Goal: Information Seeking & Learning: Learn about a topic

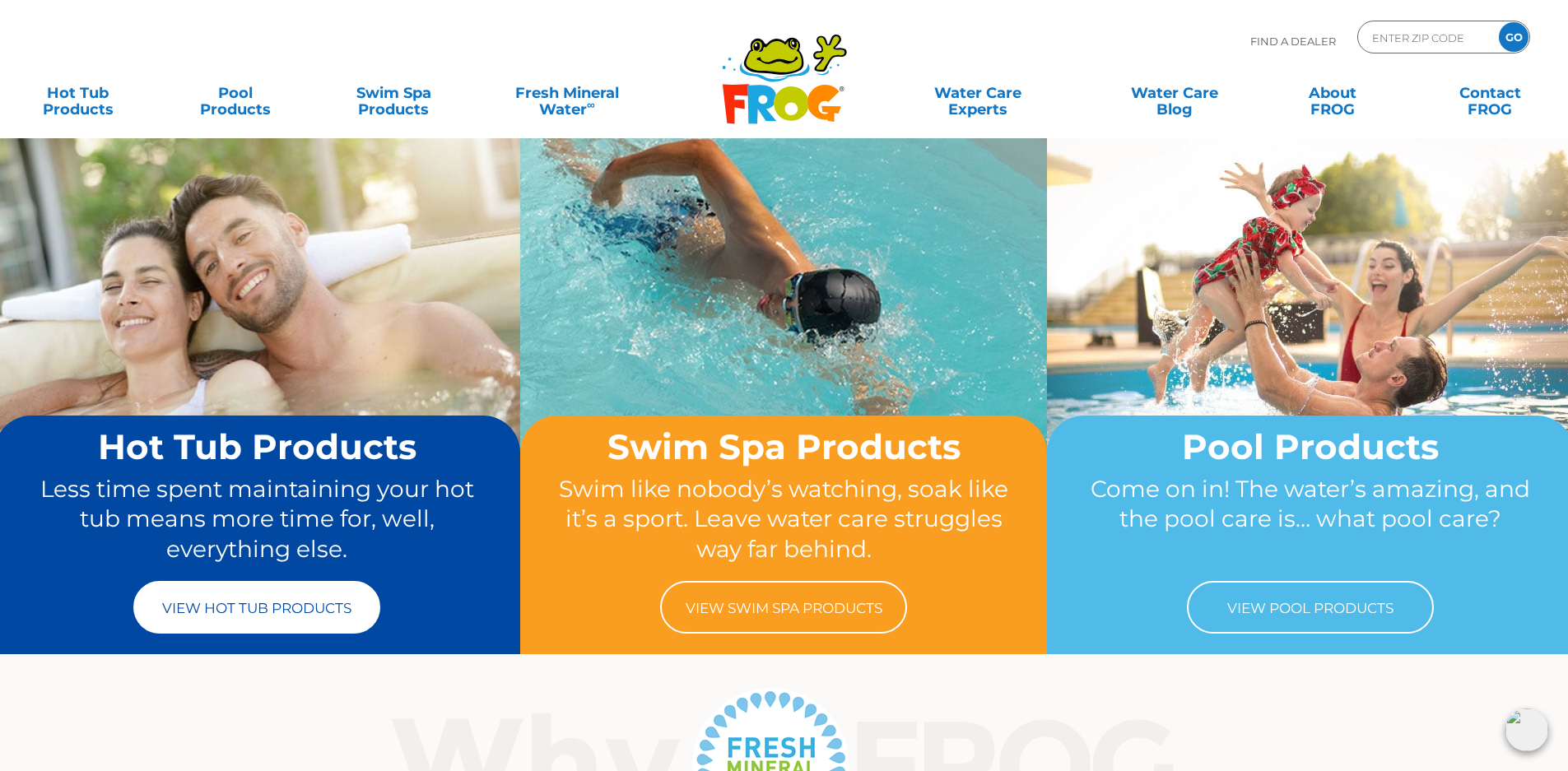
click at [247, 609] on link "View Hot Tub Products" at bounding box center [257, 607] width 247 height 53
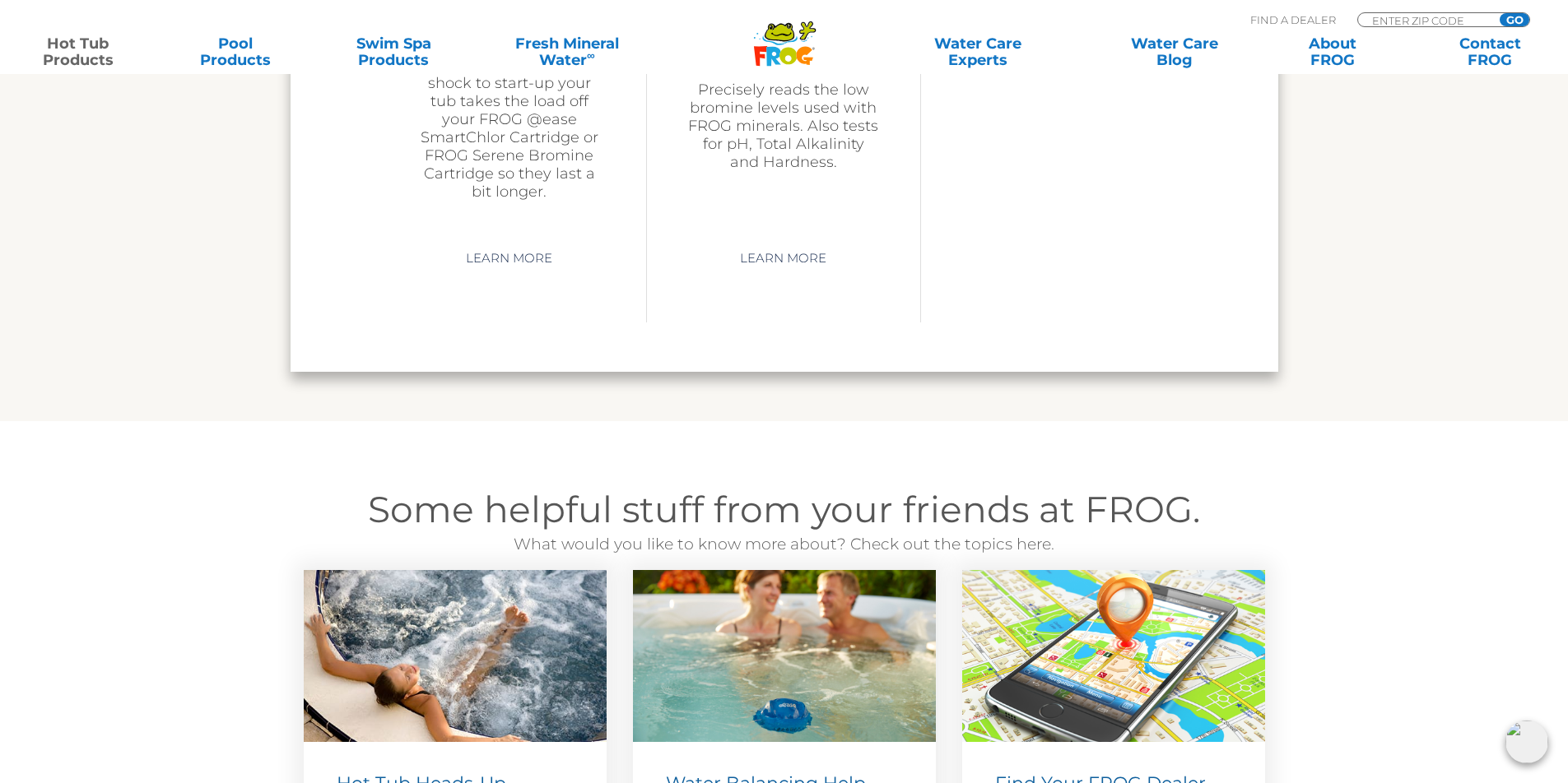
scroll to position [3958, 0]
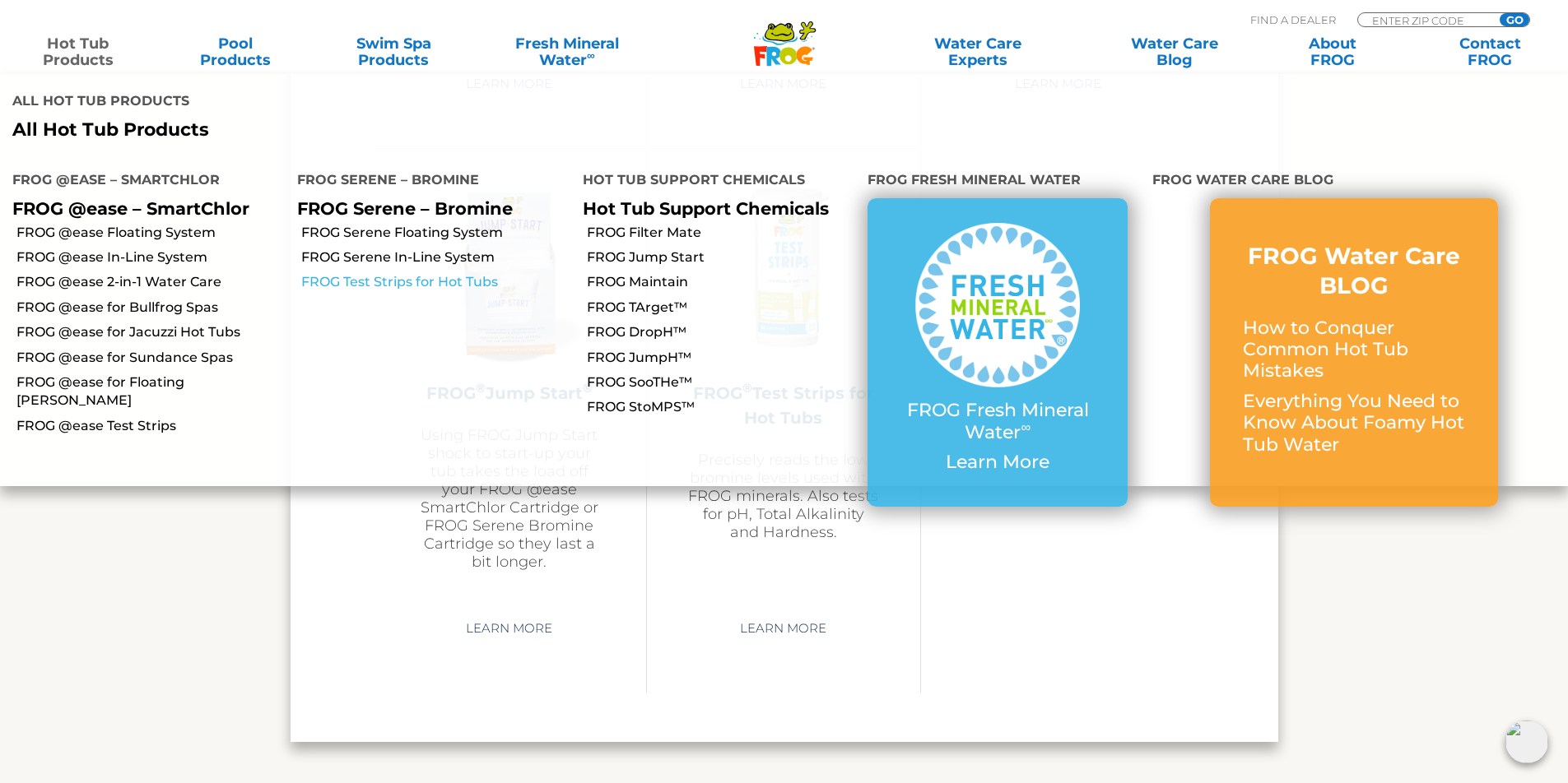
click at [371, 273] on link "FROG Test Strips for Hot Tubs" at bounding box center [435, 282] width 268 height 18
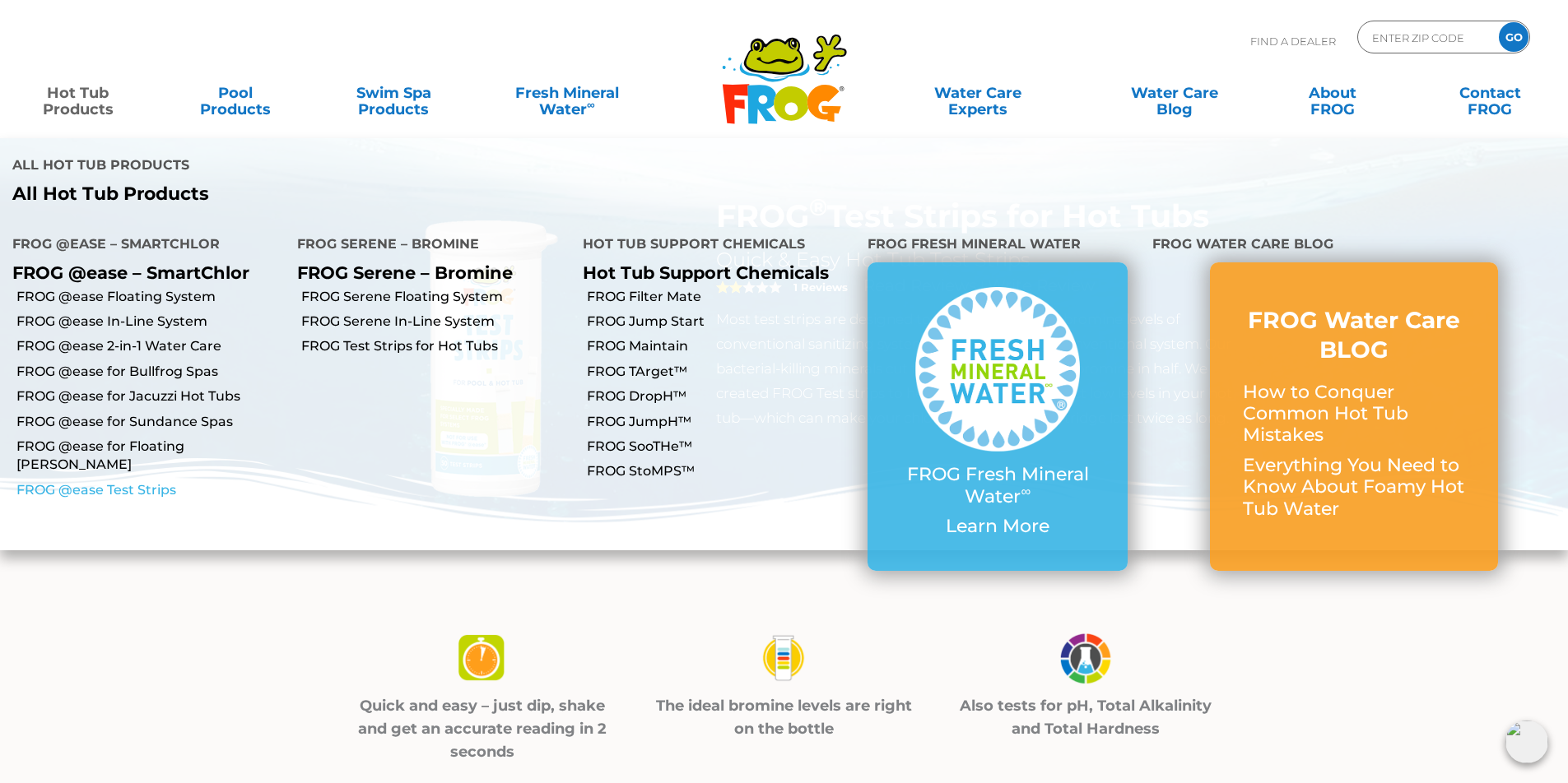
click at [122, 482] on link "FROG @ease Test Strips" at bounding box center [151, 491] width 268 height 18
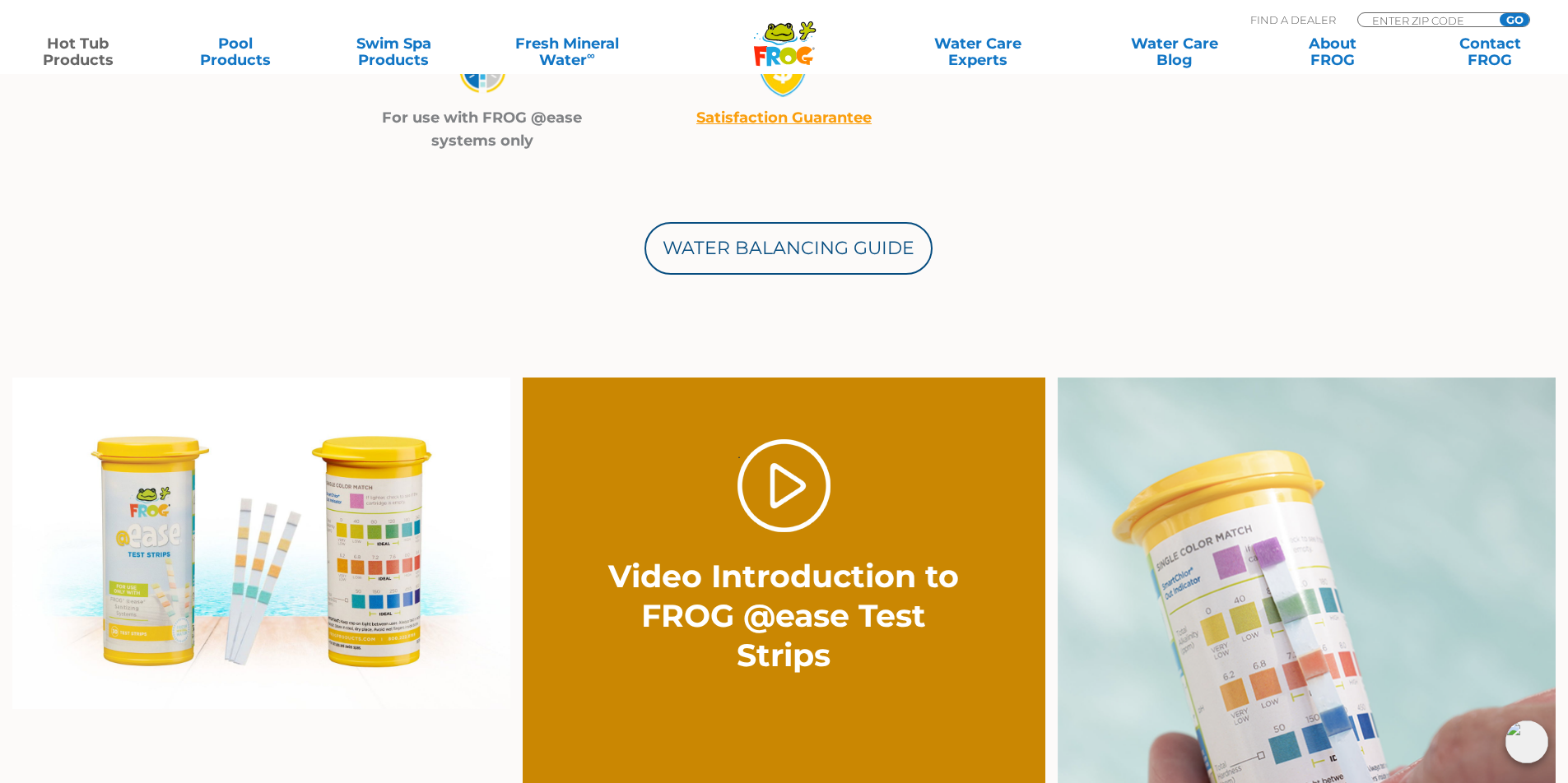
scroll to position [823, 0]
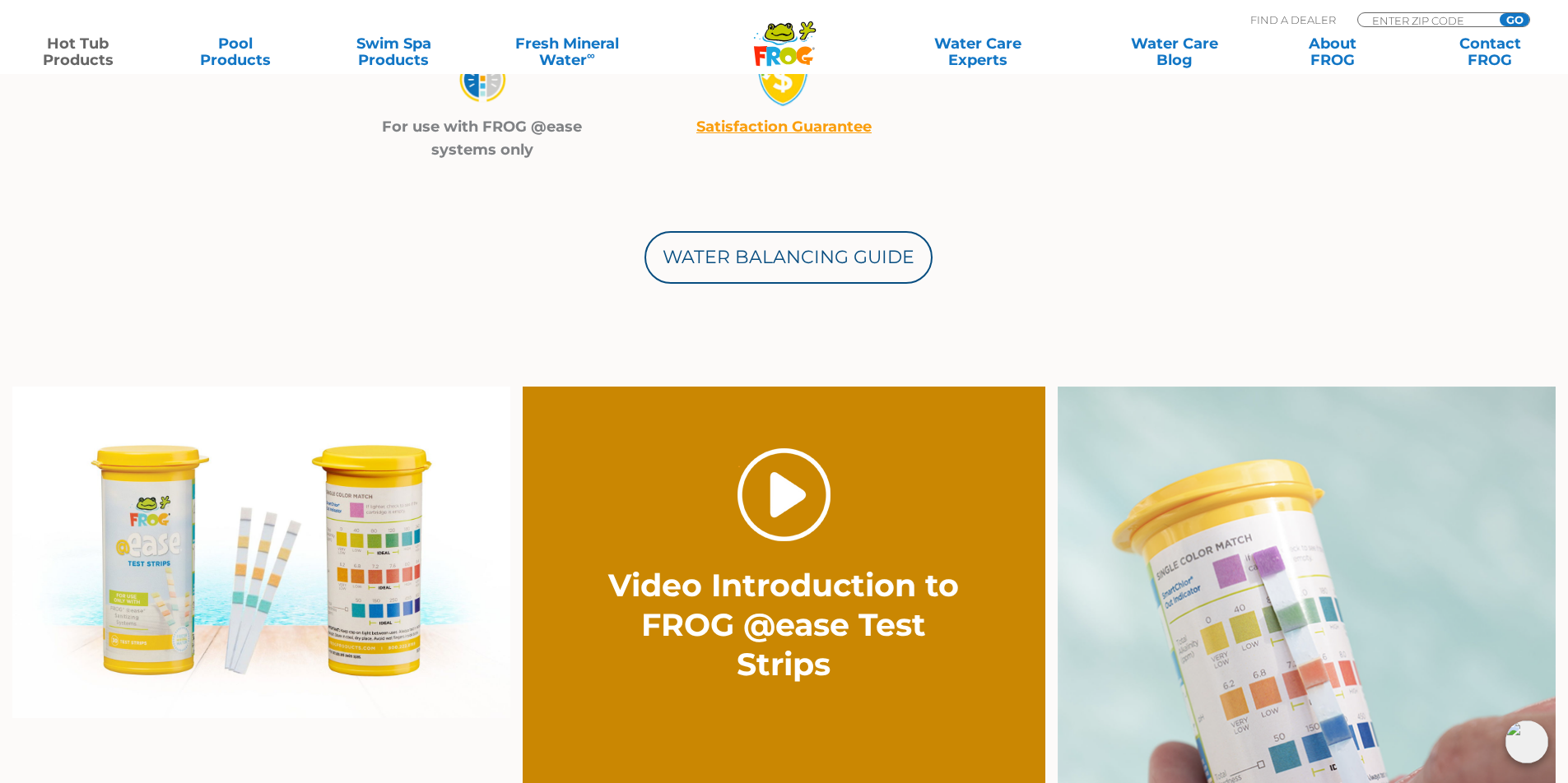
click at [784, 496] on link "." at bounding box center [783, 495] width 93 height 93
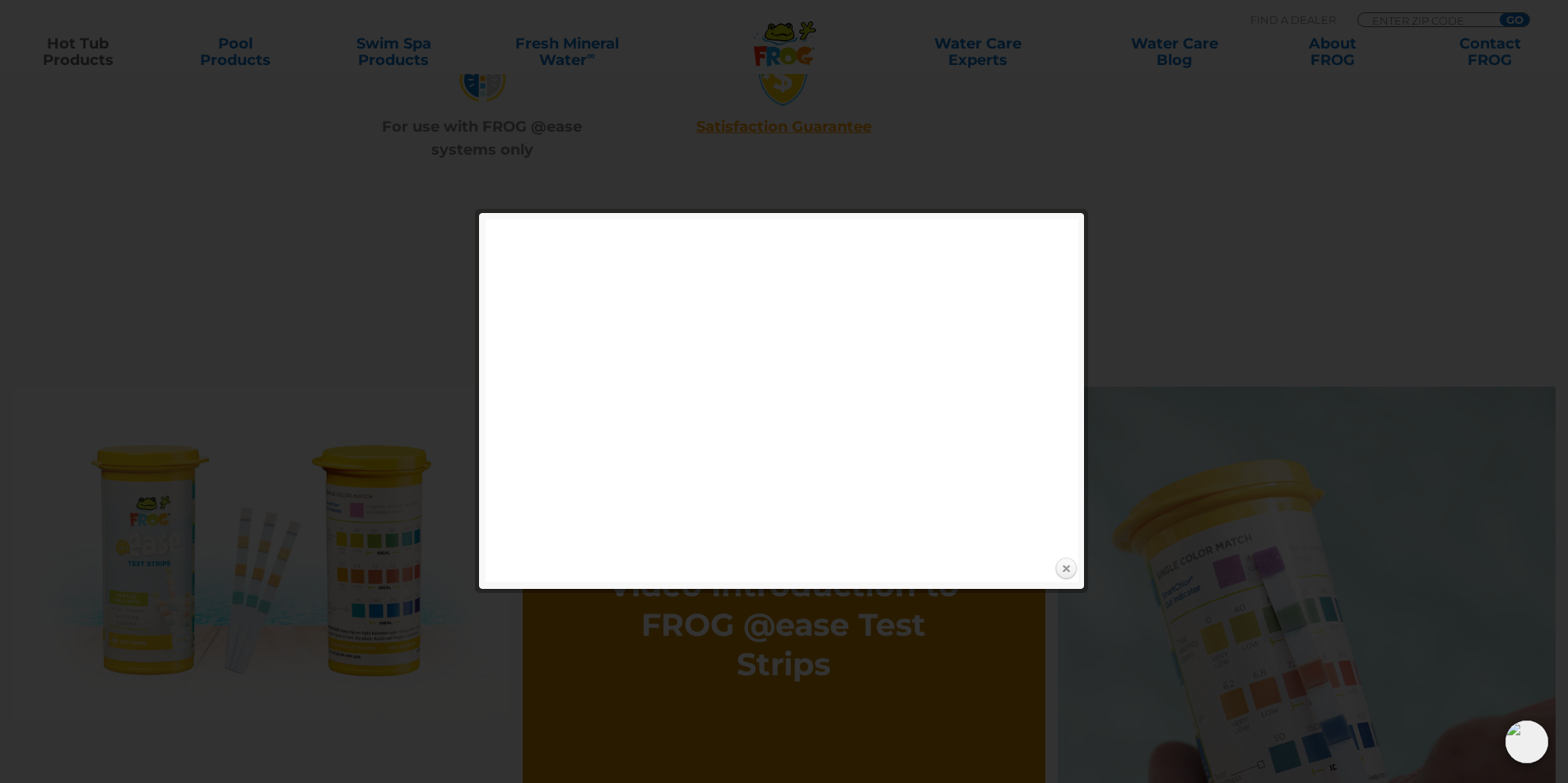
click at [1067, 563] on link "Close" at bounding box center [1065, 570] width 25 height 25
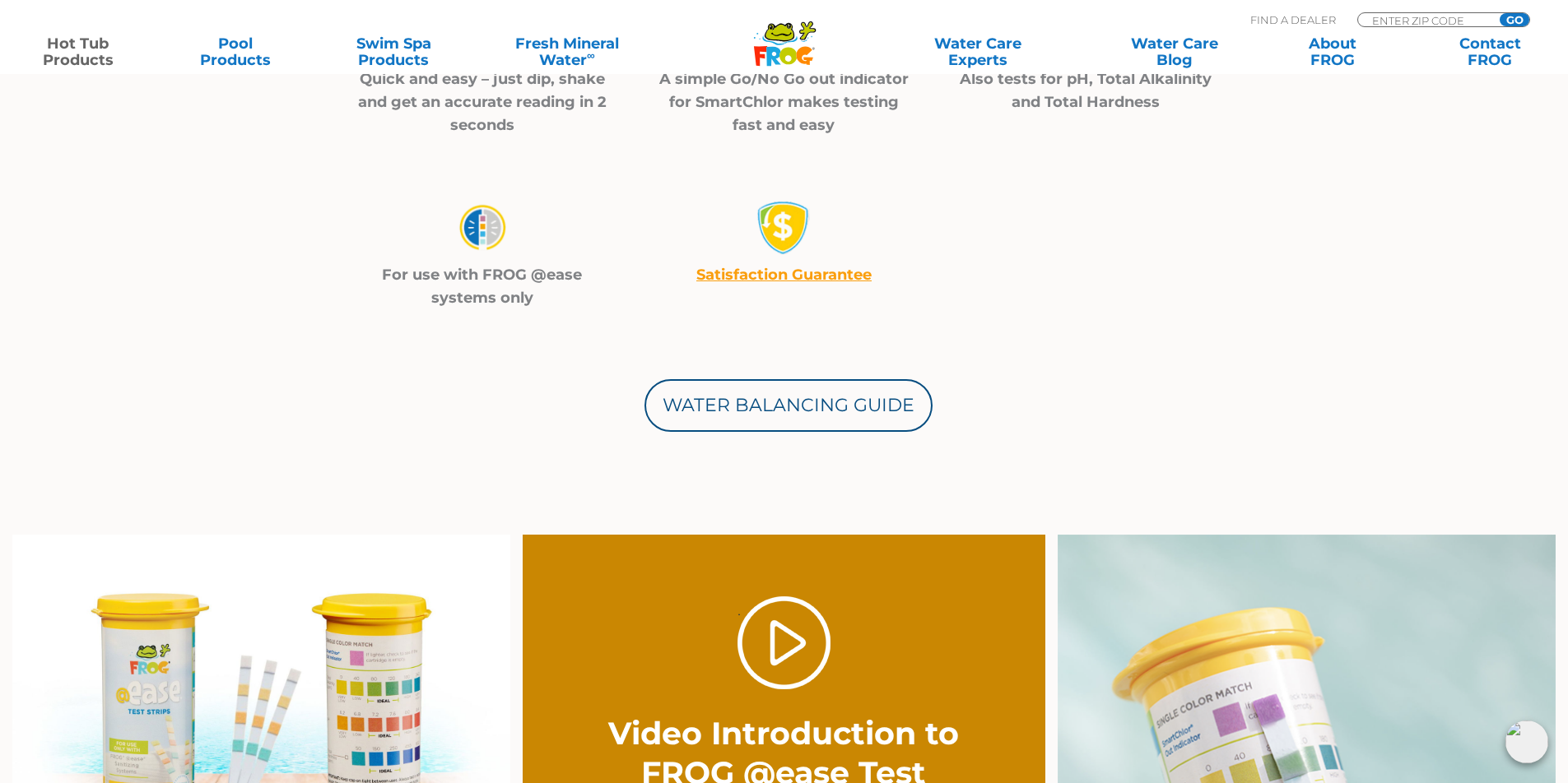
scroll to position [412, 0]
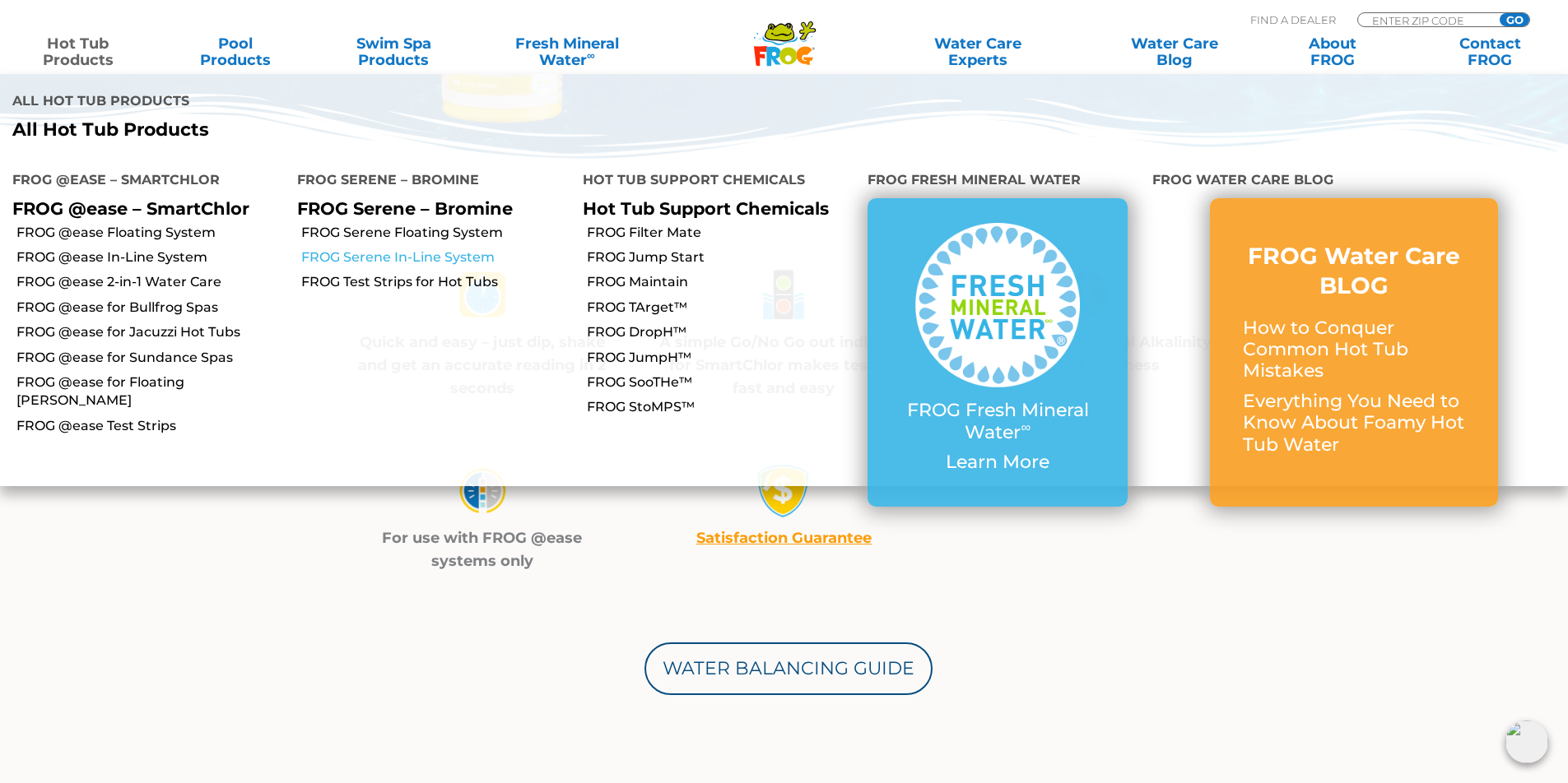
click at [340, 248] on link "FROG Serene In-Line System" at bounding box center [435, 257] width 268 height 18
